Goal: Download file/media: Obtain a digital file from the website

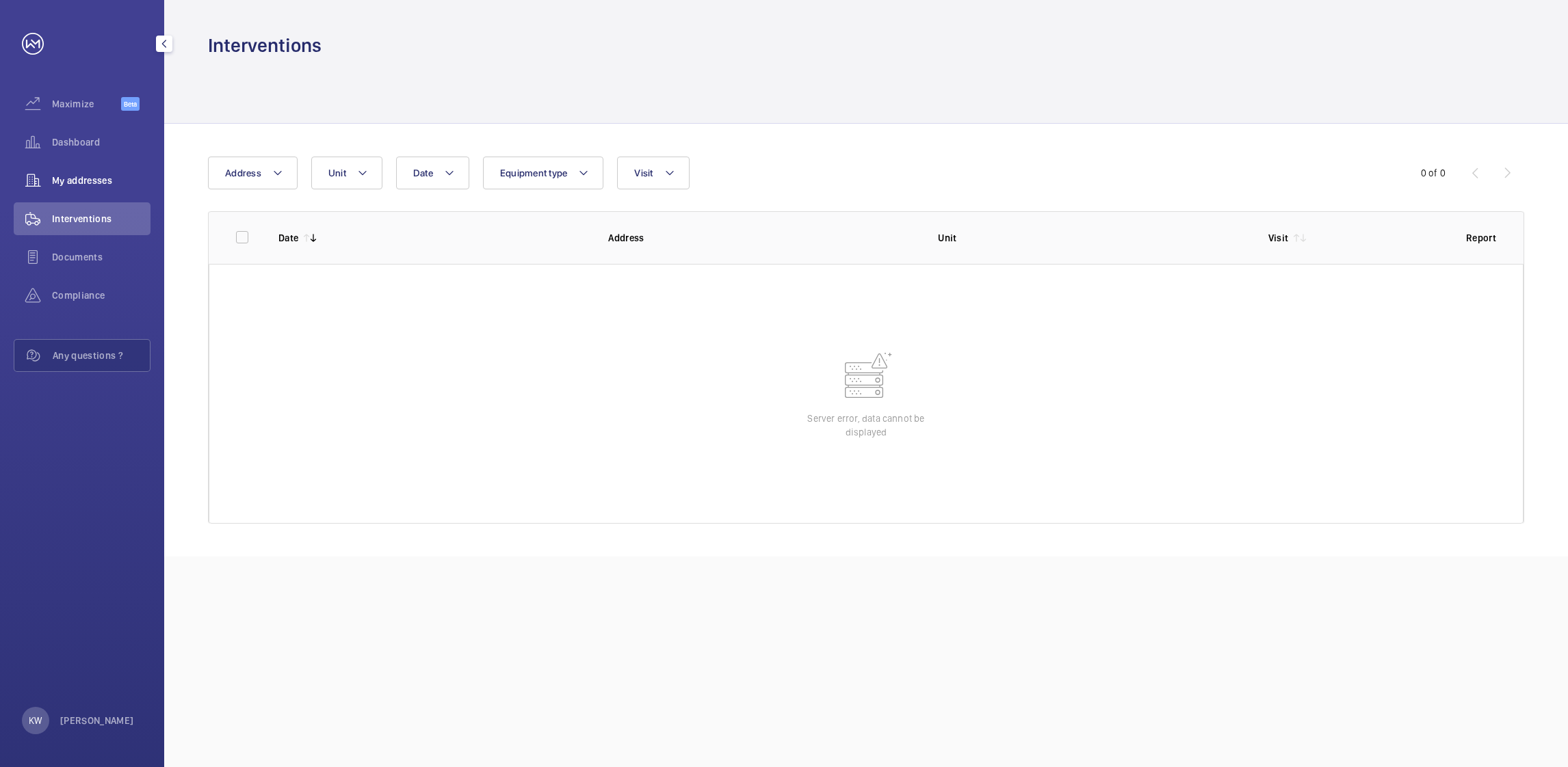
click at [92, 173] on span "My addresses" at bounding box center [101, 180] width 98 height 14
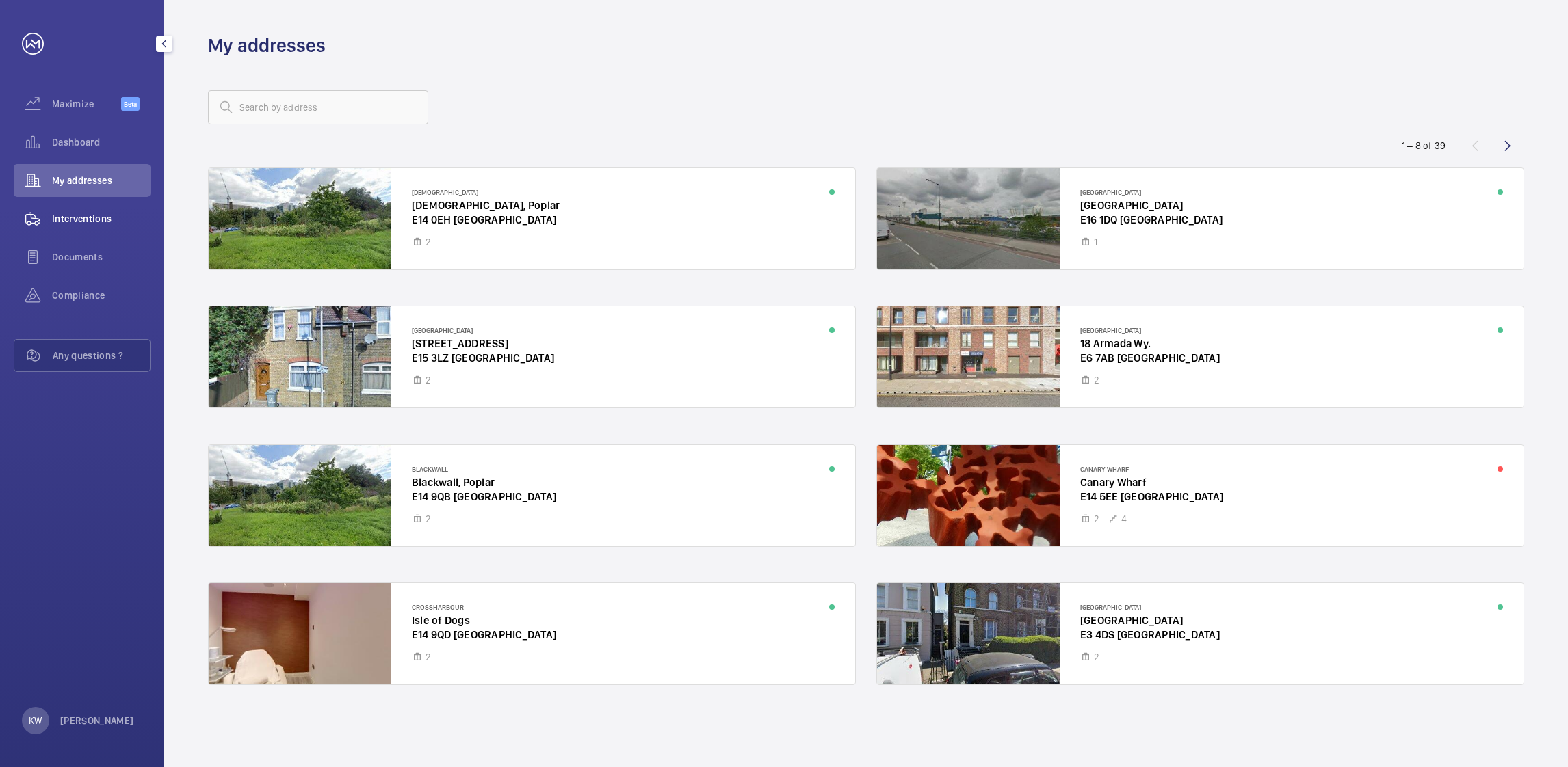
click at [91, 216] on span "Interventions" at bounding box center [101, 219] width 98 height 14
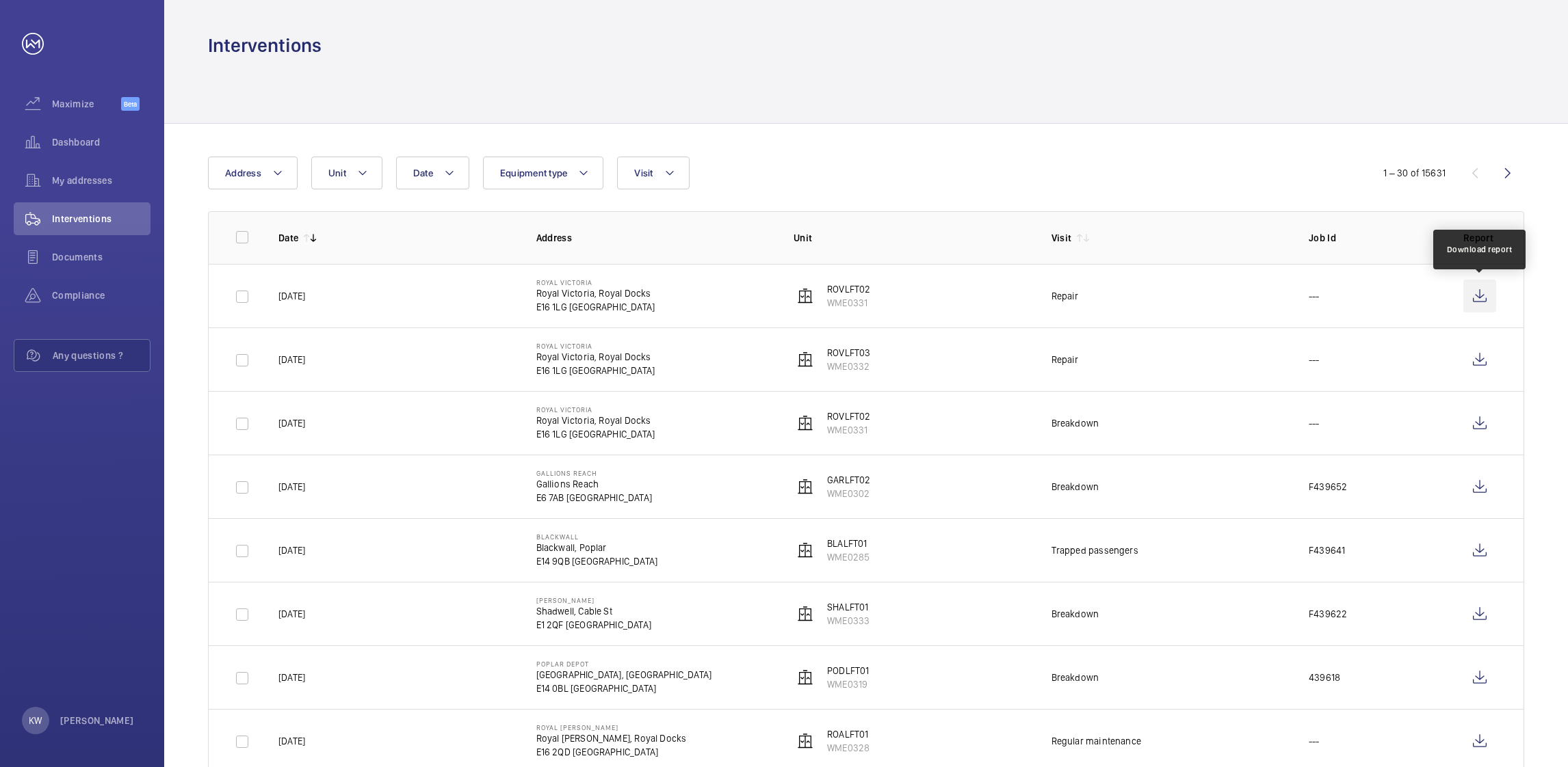
click at [1476, 299] on wm-front-icon-button at bounding box center [1480, 296] width 33 height 33
click at [1476, 358] on wm-front-icon-button at bounding box center [1480, 360] width 33 height 33
click at [1463, 343] on link at bounding box center [1480, 360] width 33 height 33
drag, startPoint x: 958, startPoint y: 56, endPoint x: 938, endPoint y: 94, distance: 42.9
click at [958, 56] on div "Interventions" at bounding box center [866, 45] width 1316 height 25
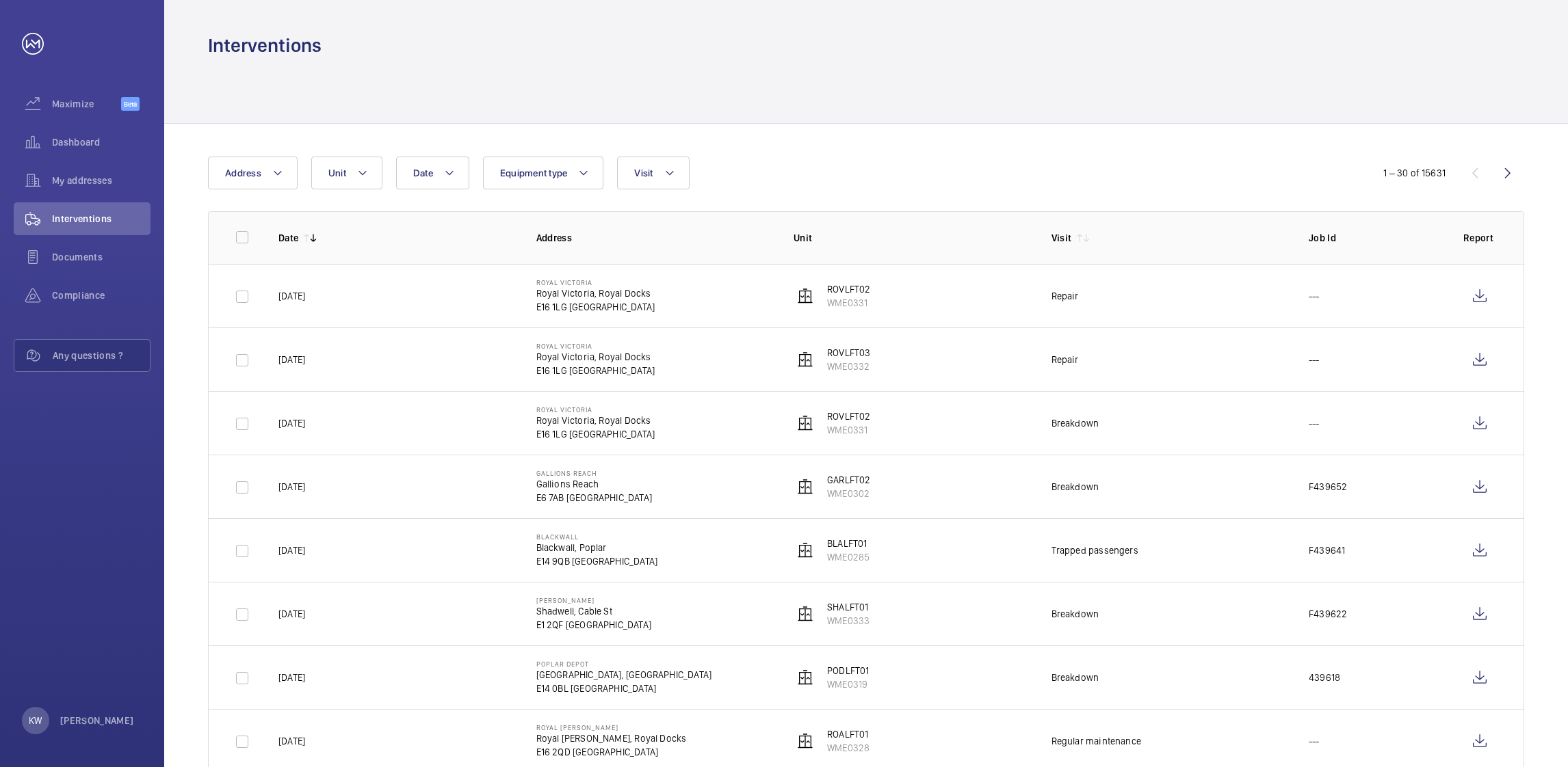
click at [905, 167] on div "Date Address Unit Equipment type Visit" at bounding box center [784, 173] width 1152 height 33
click at [896, 87] on div at bounding box center [866, 90] width 1316 height 65
click at [879, 166] on div "Date Address Unit Equipment type Visit" at bounding box center [784, 173] width 1152 height 33
click at [878, 93] on div at bounding box center [866, 90] width 1316 height 65
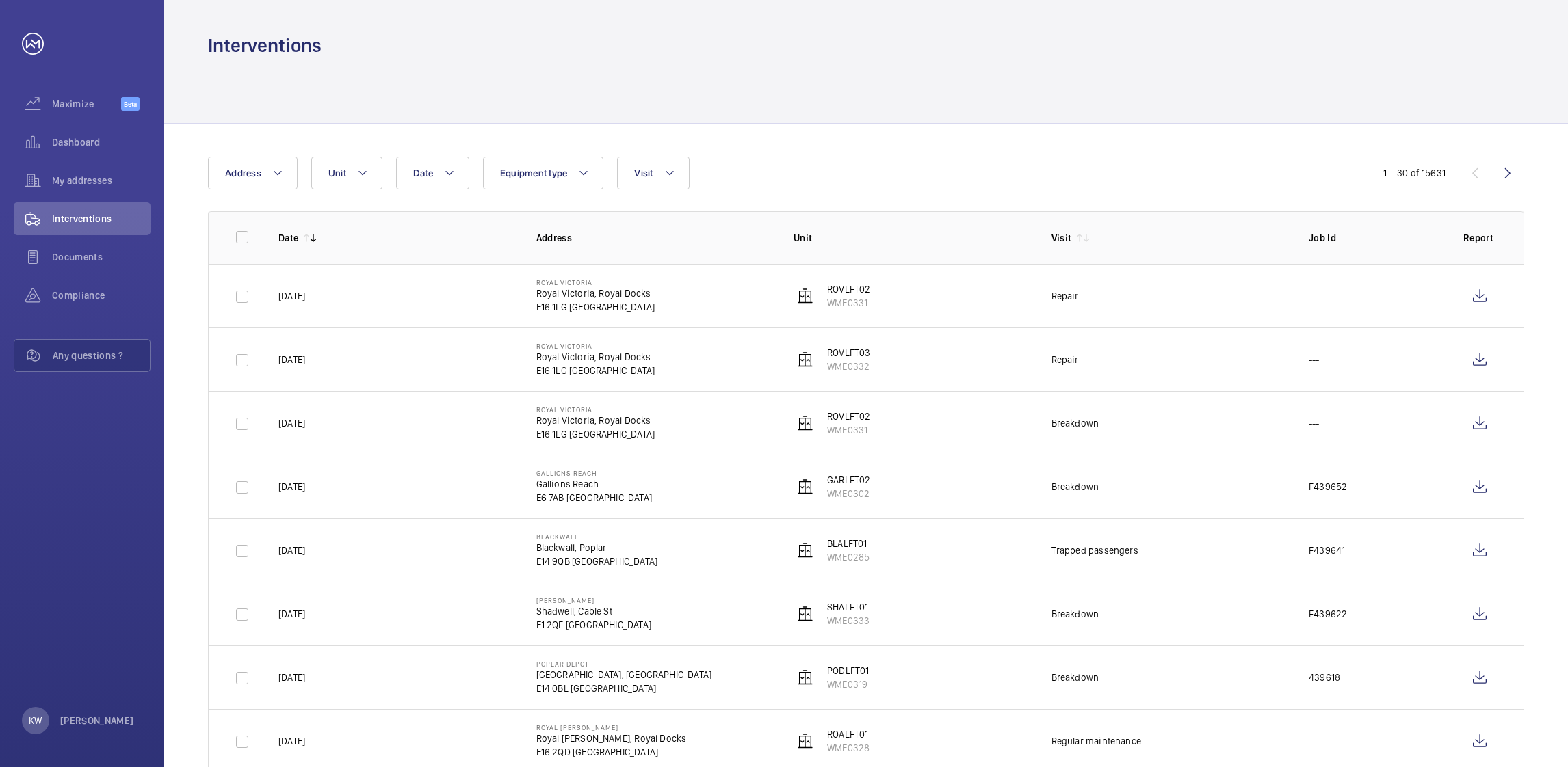
click at [868, 94] on div at bounding box center [866, 90] width 1316 height 65
click at [862, 87] on div at bounding box center [866, 90] width 1316 height 65
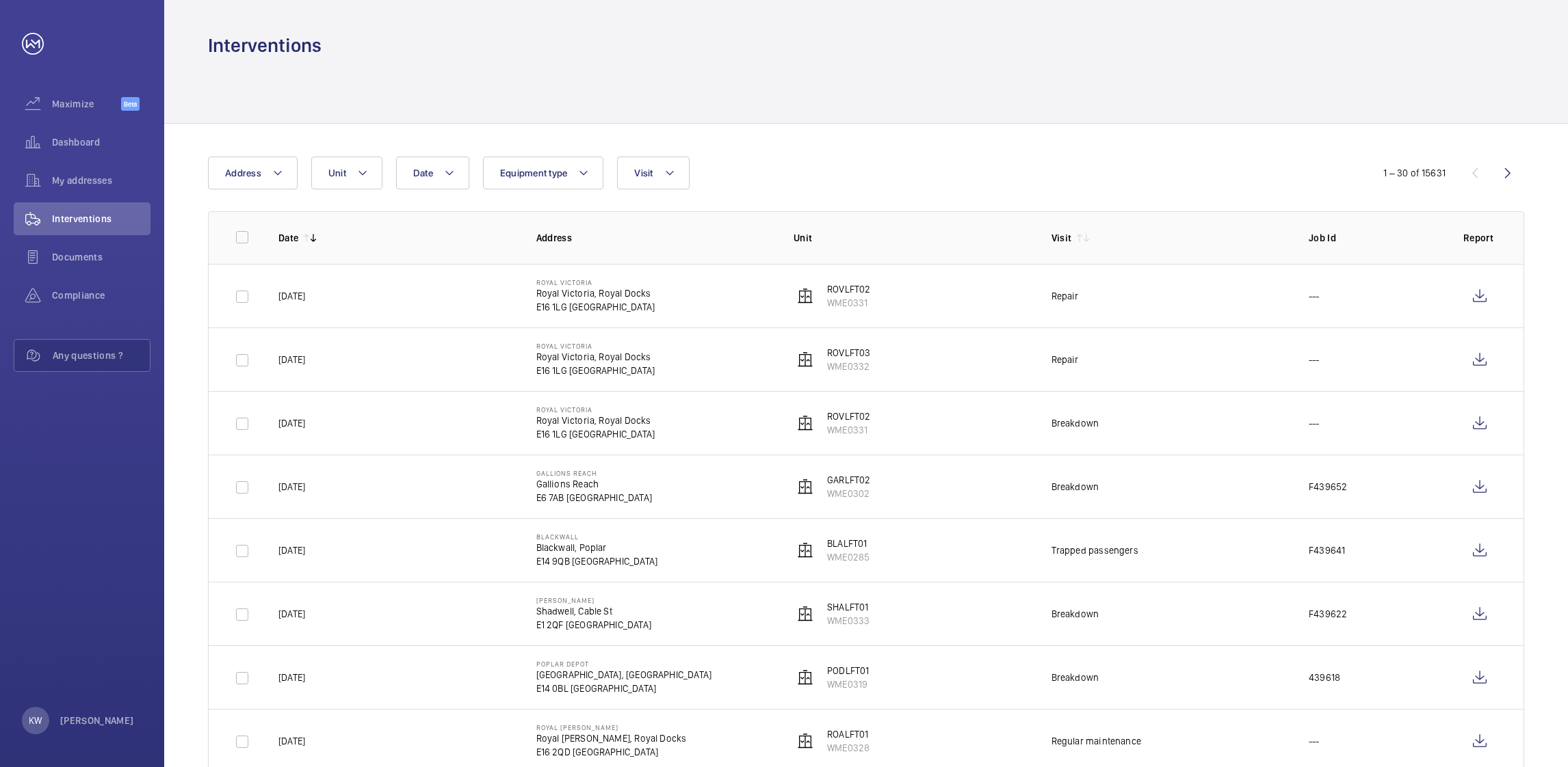
click at [848, 107] on div at bounding box center [866, 90] width 1316 height 65
click at [846, 111] on div at bounding box center [866, 90] width 1316 height 65
click at [846, 175] on div "Date Address Unit Equipment type Visit" at bounding box center [784, 173] width 1152 height 33
click at [678, 188] on button "Visit" at bounding box center [653, 173] width 72 height 33
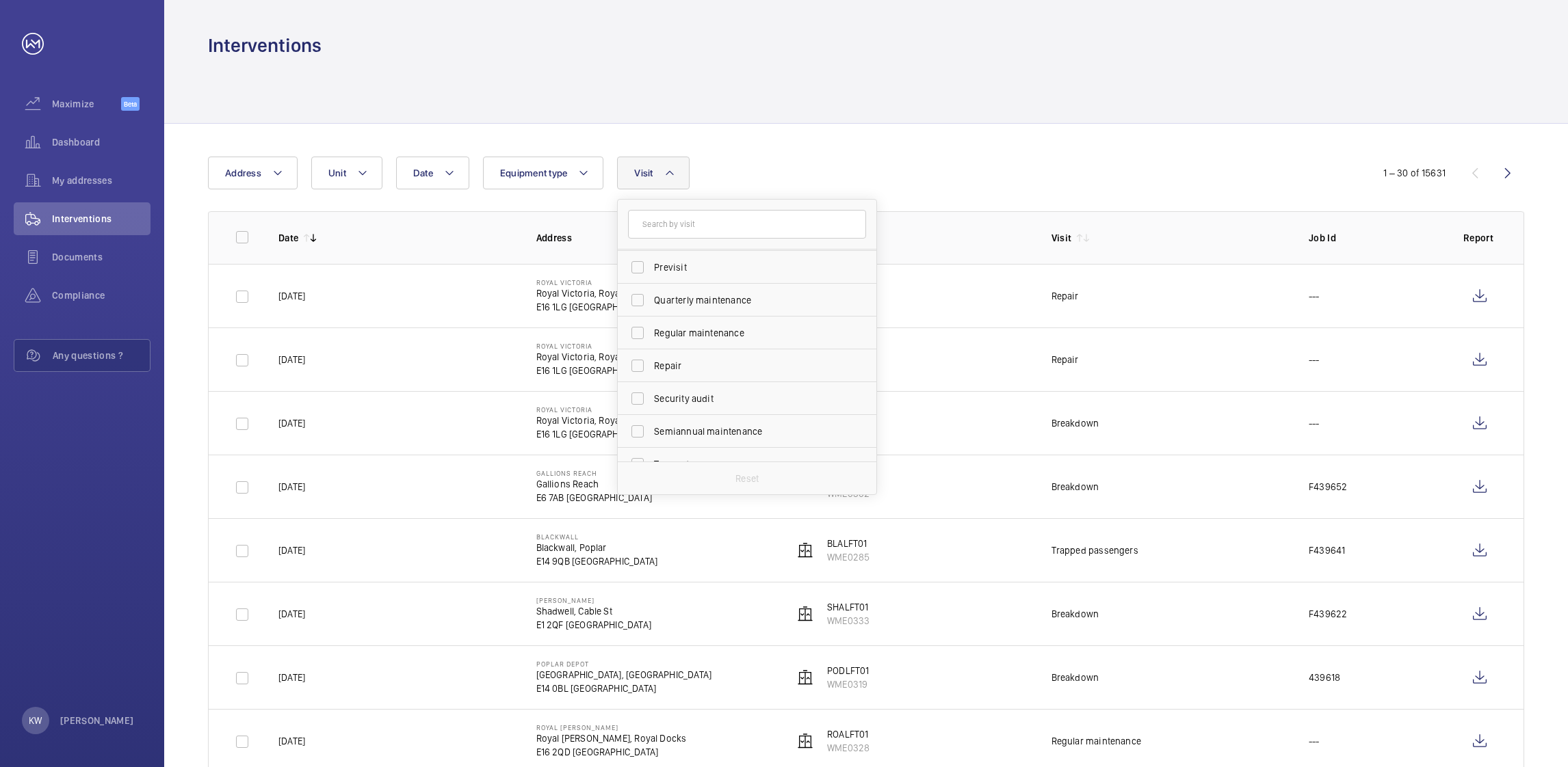
scroll to position [205, 0]
click at [659, 348] on label "Repair" at bounding box center [737, 356] width 238 height 33
click at [651, 348] on input "Repair" at bounding box center [637, 356] width 28 height 28
checkbox input "true"
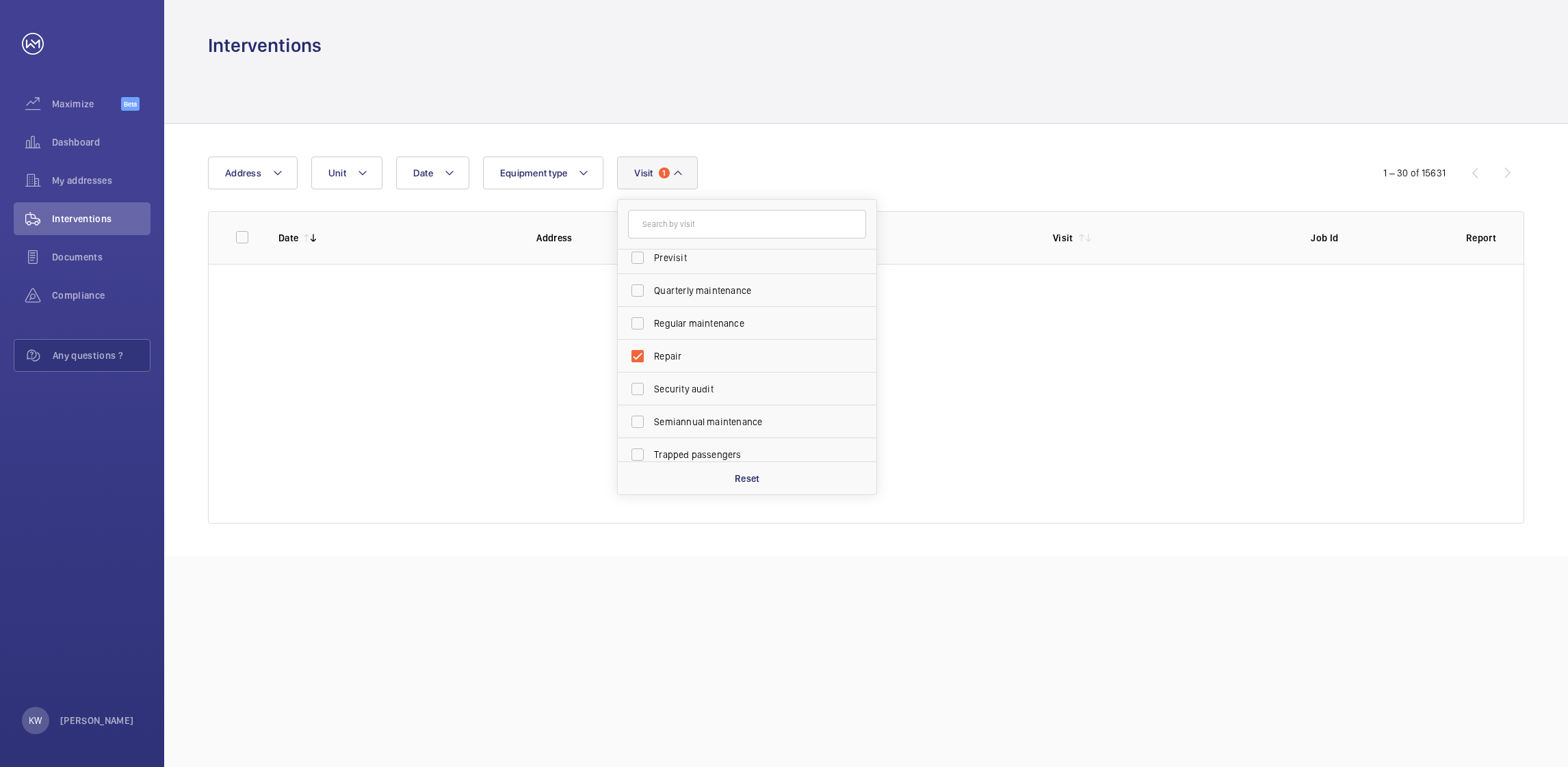
click at [1002, 165] on div "Date Address Unit Equipment type Visit 1 Annual maintenance Breakdown Client me…" at bounding box center [784, 173] width 1152 height 33
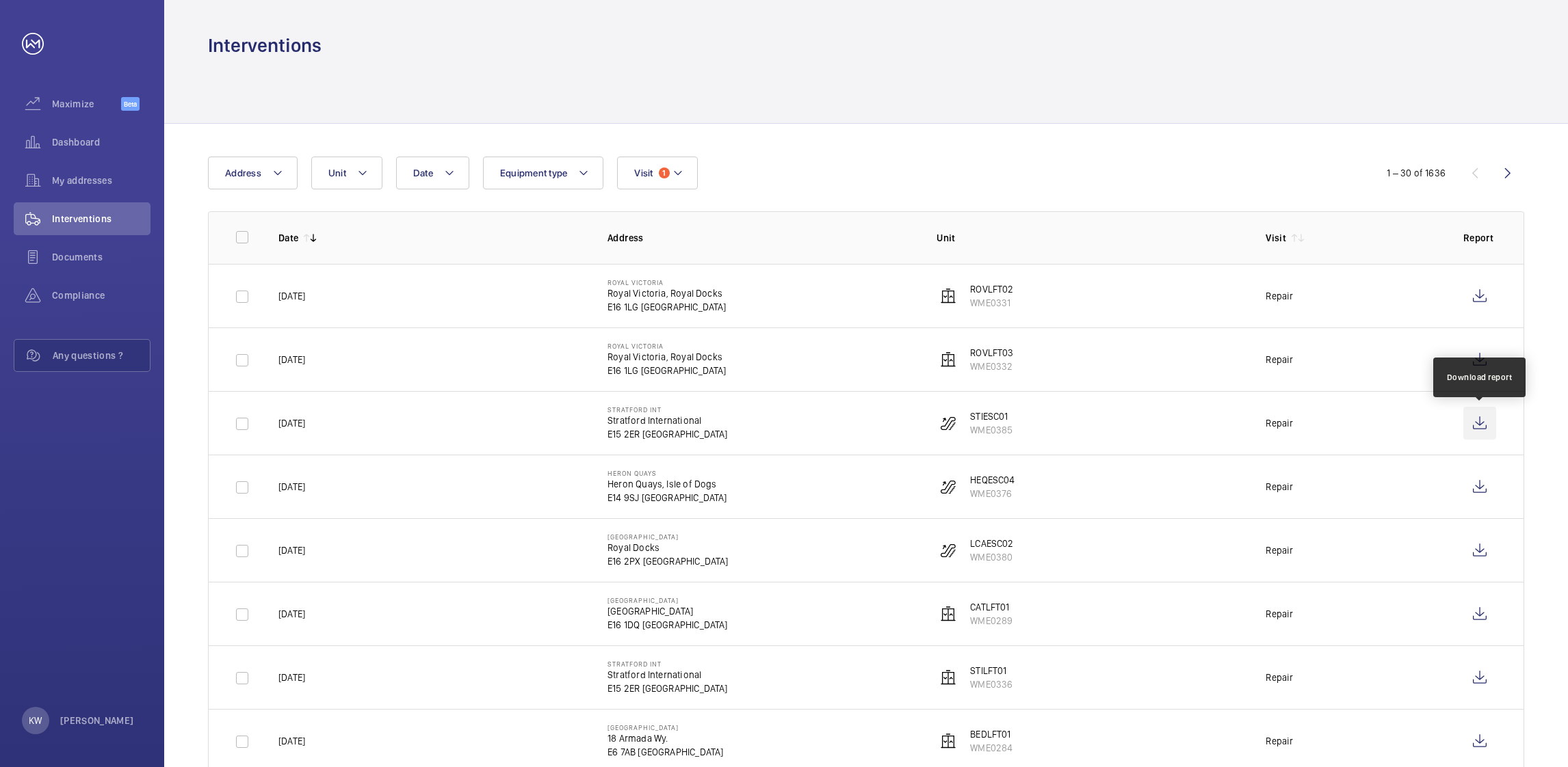
click at [1477, 419] on wm-front-icon-button at bounding box center [1480, 423] width 33 height 33
click at [1481, 493] on wm-front-icon-button at bounding box center [1480, 487] width 33 height 33
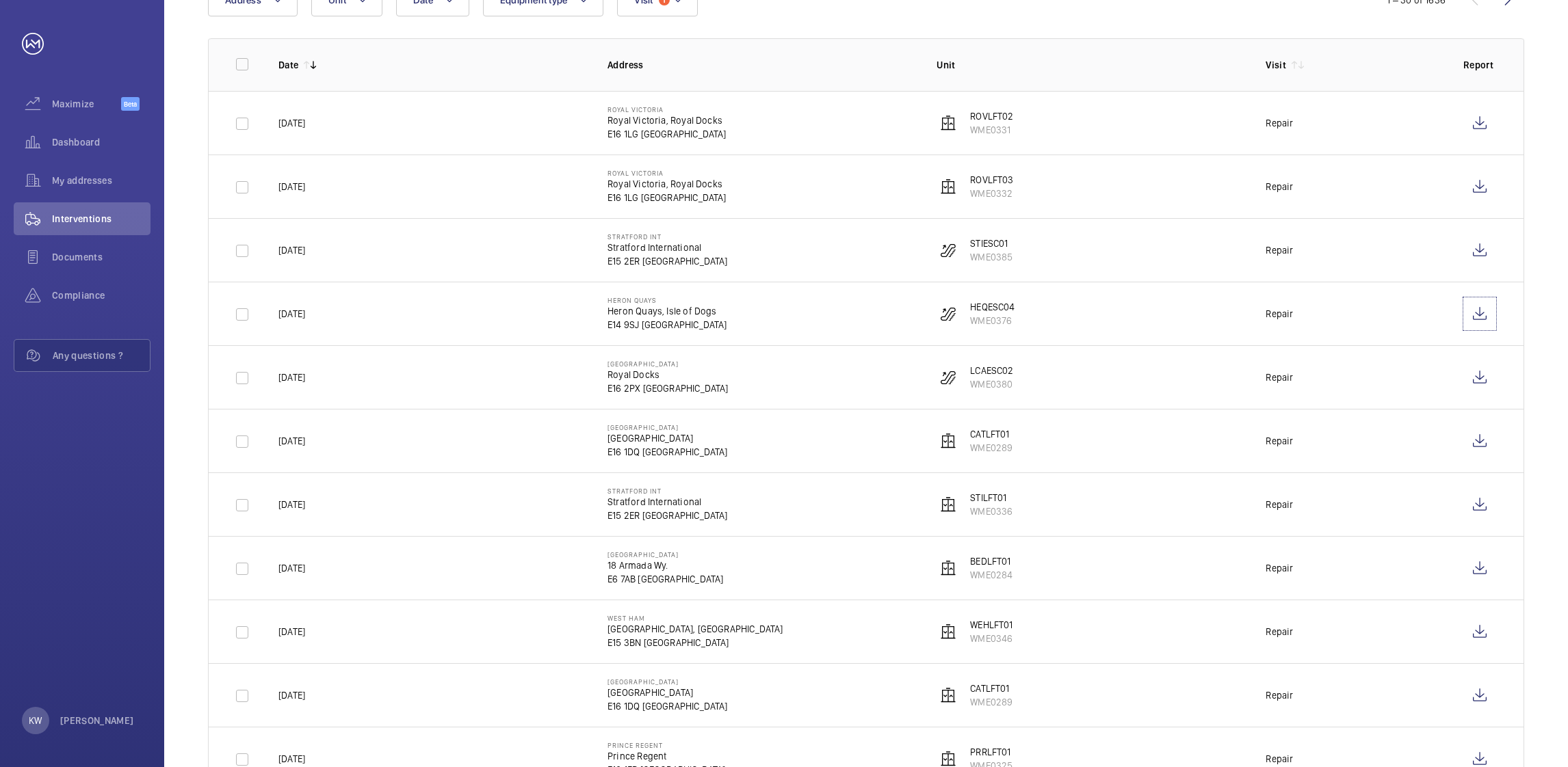
scroll to position [205, 0]
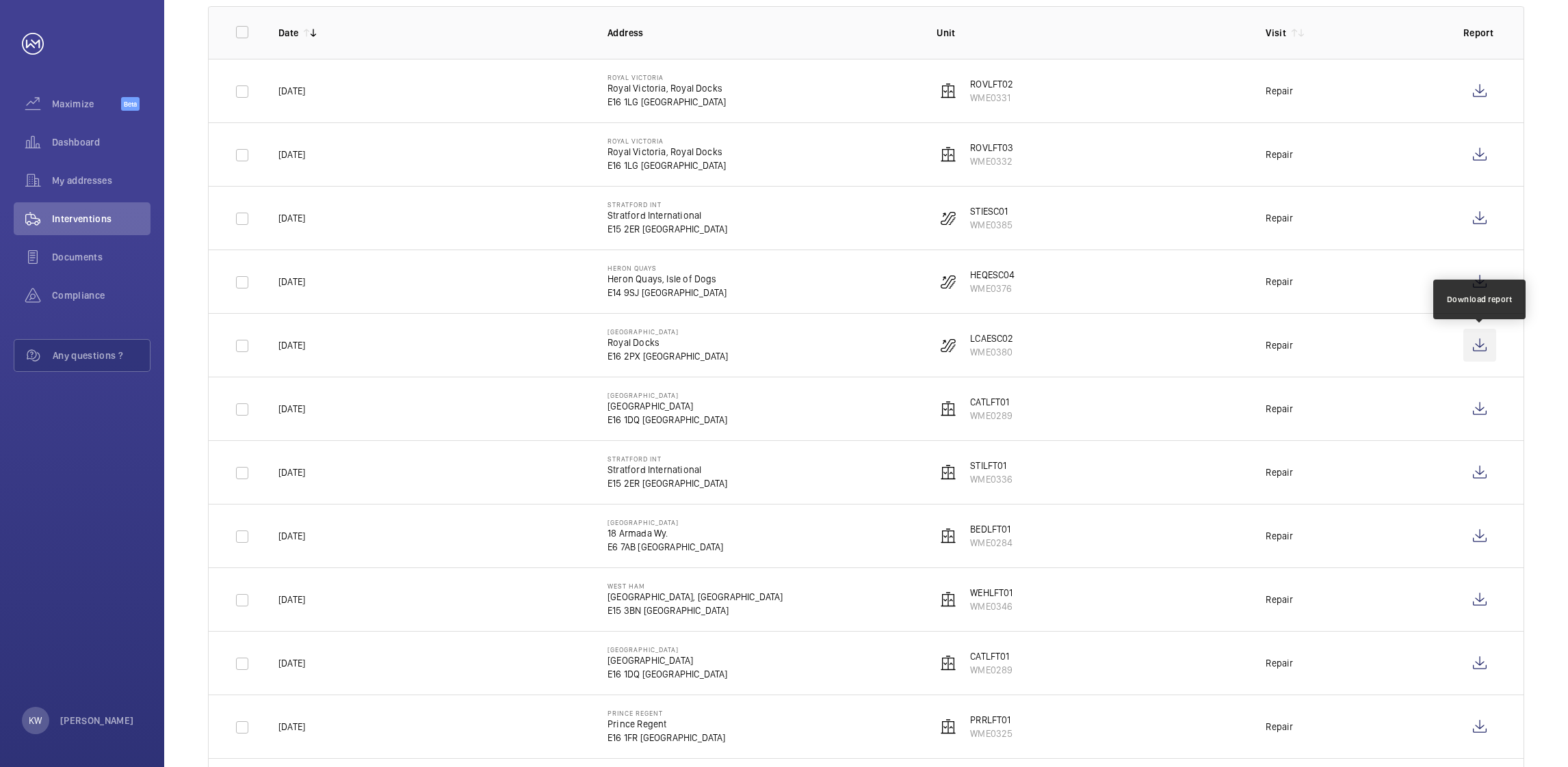
click at [1477, 348] on wm-front-icon-button at bounding box center [1480, 345] width 33 height 33
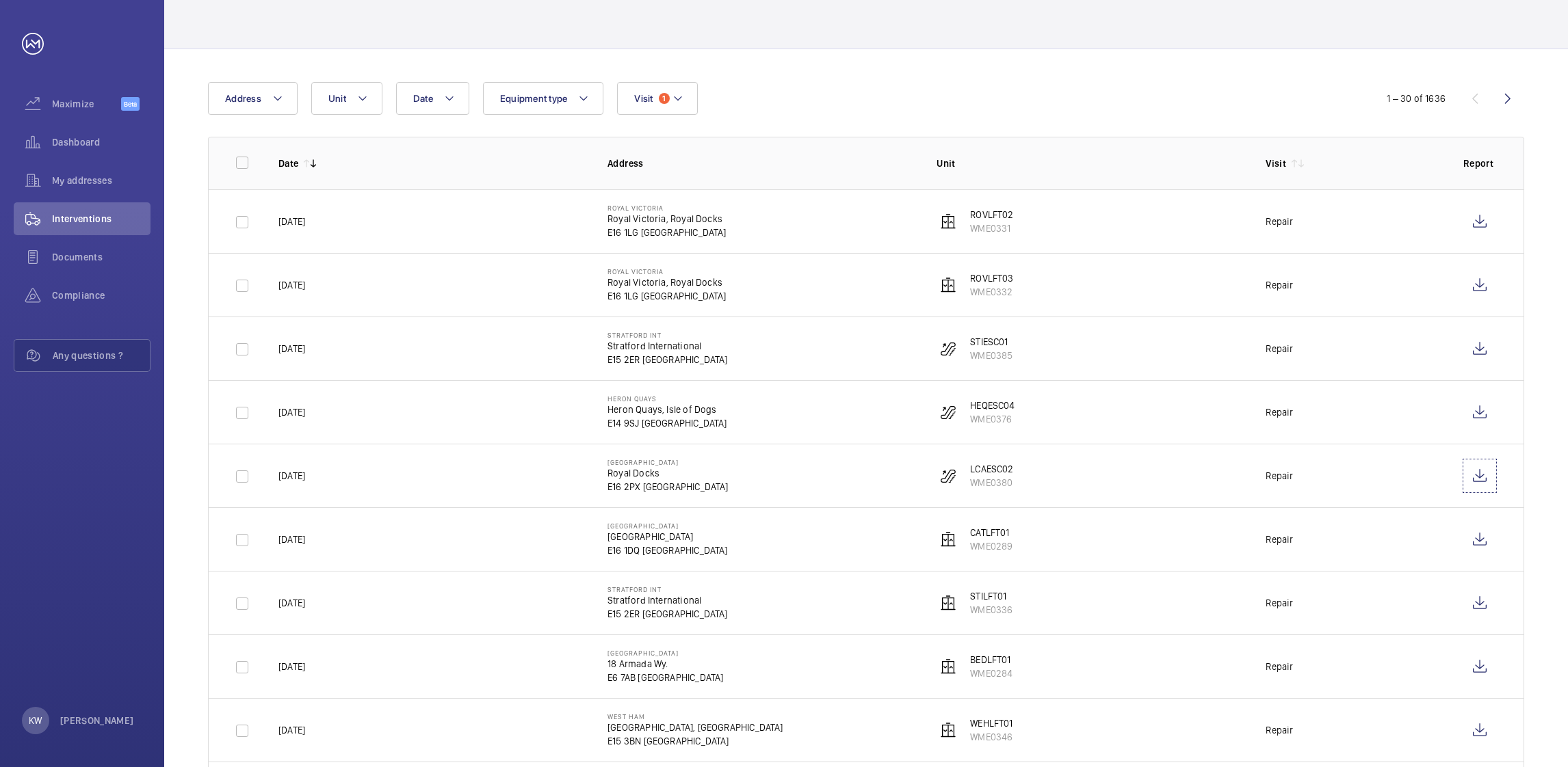
scroll to position [0, 0]
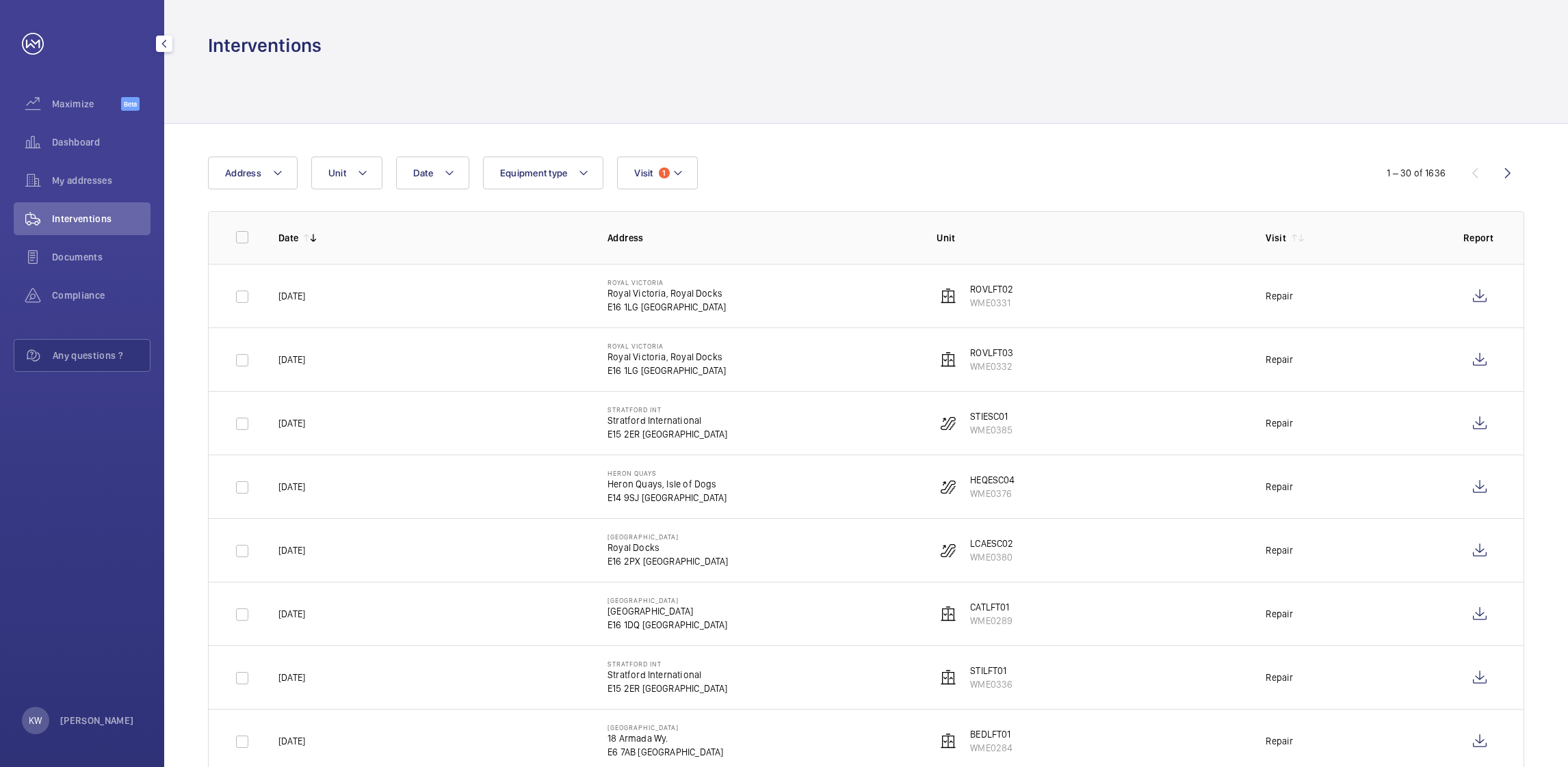
click at [81, 212] on span "Interventions" at bounding box center [101, 219] width 98 height 14
click at [670, 180] on button "Visit 1" at bounding box center [657, 173] width 80 height 33
click at [670, 263] on span "Repair" at bounding box center [748, 266] width 188 height 14
click at [651, 263] on input "Repair" at bounding box center [637, 266] width 28 height 28
checkbox input "false"
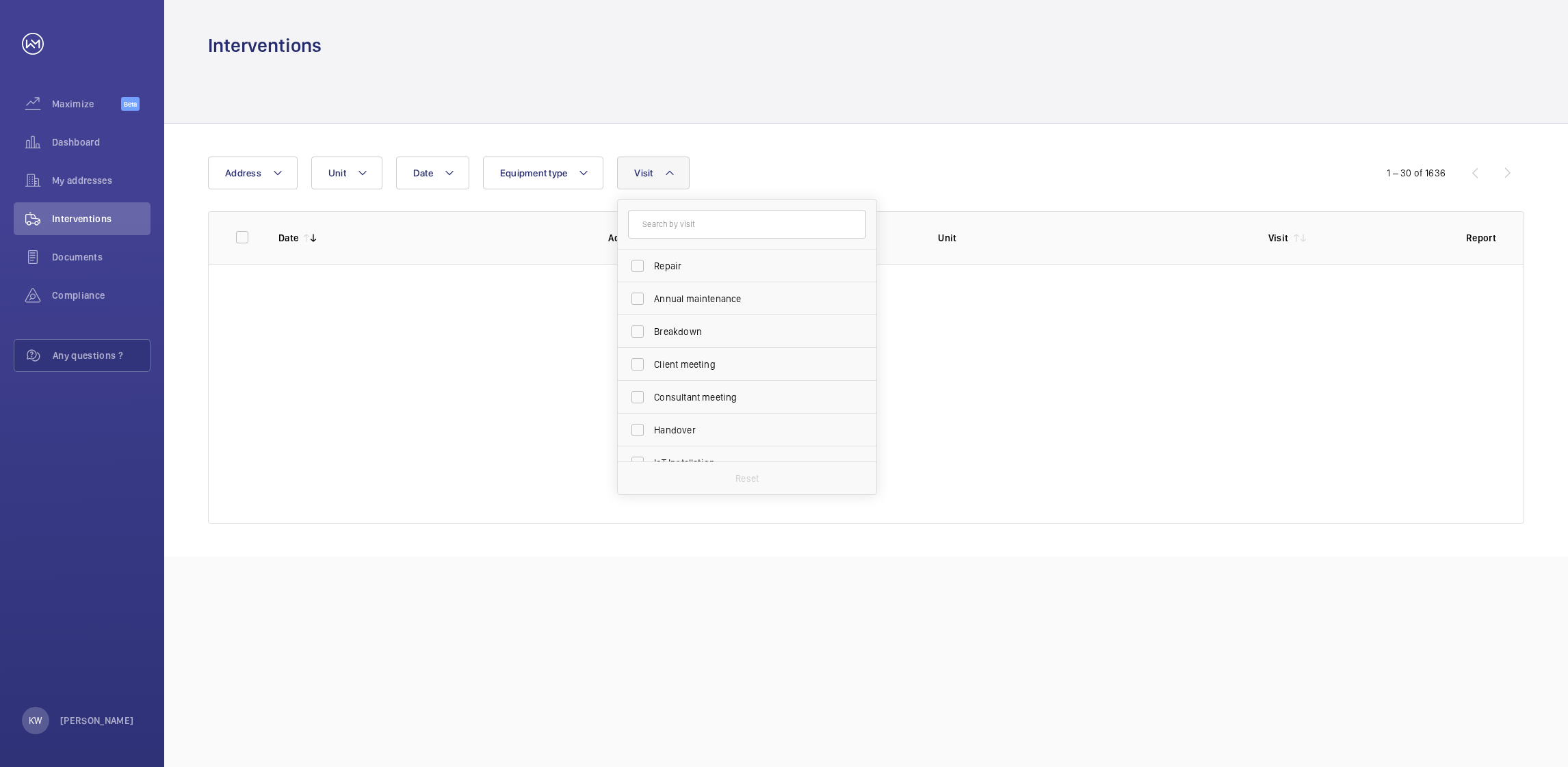
click at [911, 175] on div "Date Address Unit Equipment type Visit Repair Annual maintenance Breakdown Clie…" at bounding box center [784, 173] width 1152 height 33
